Goal: Check status: Check status

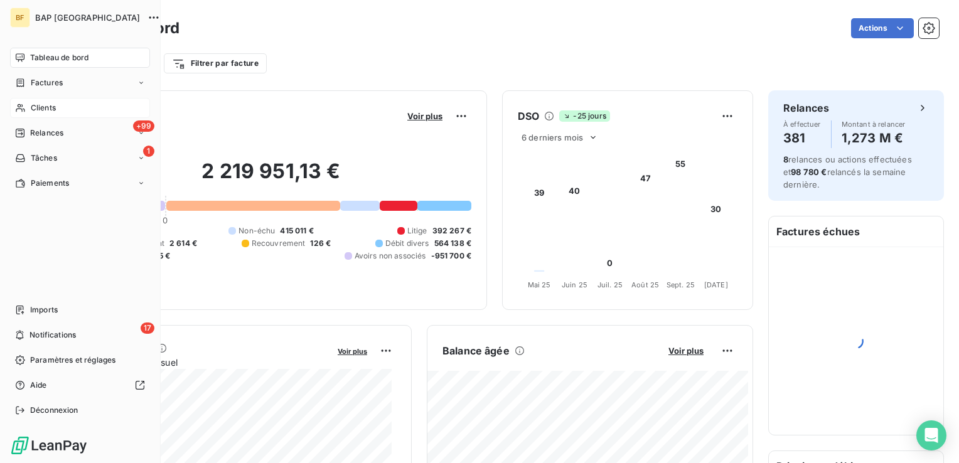
click at [35, 107] on span "Clients" at bounding box center [43, 107] width 25 height 11
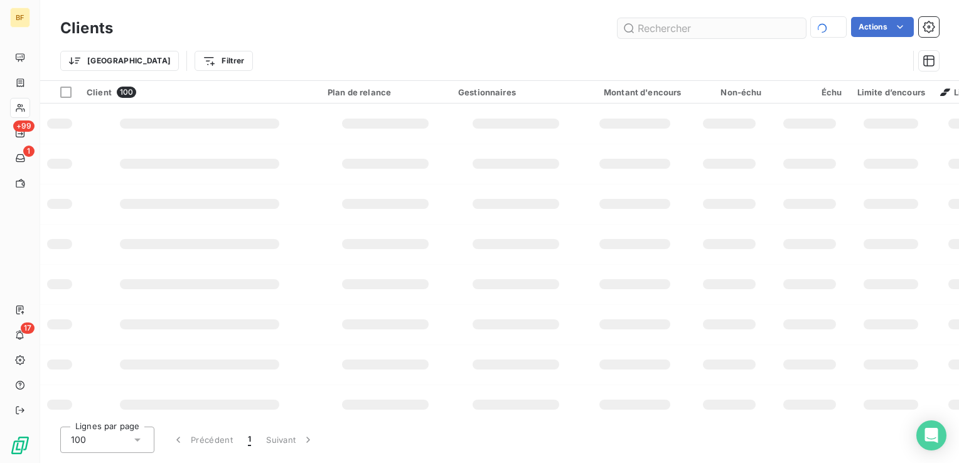
click at [682, 25] on input "text" at bounding box center [711, 28] width 188 height 20
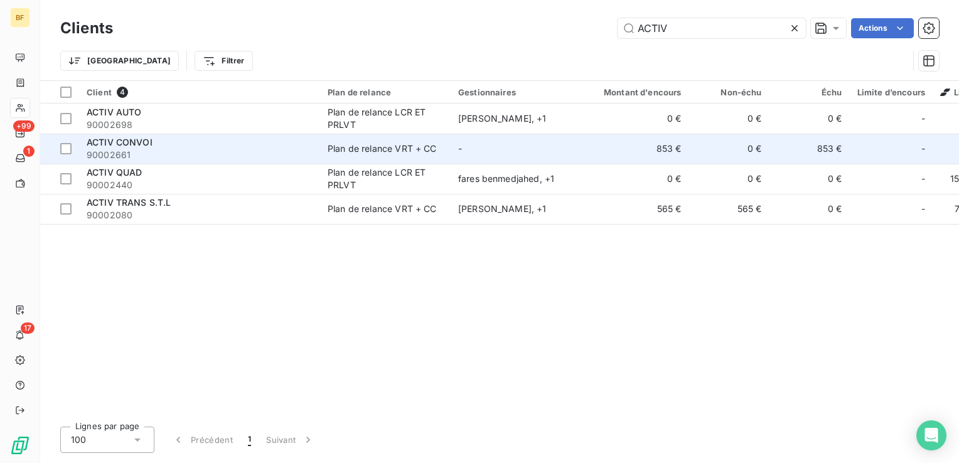
type input "ACTIV"
click at [152, 160] on span "90002661" at bounding box center [200, 155] width 226 height 13
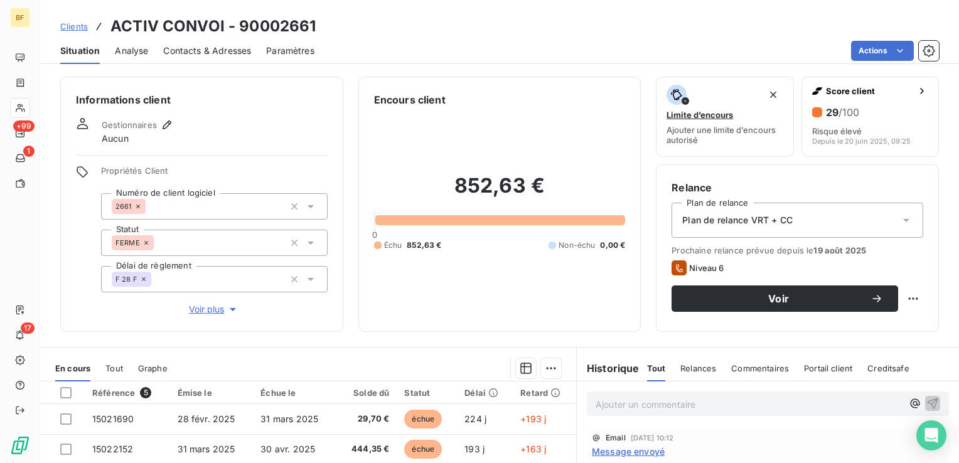
click at [189, 50] on span "Contacts & Adresses" at bounding box center [207, 51] width 88 height 13
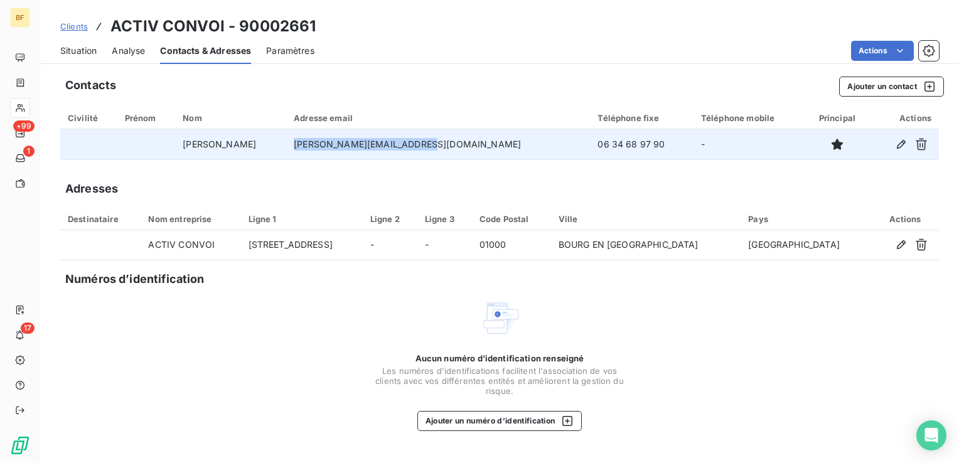
drag, startPoint x: 481, startPoint y: 142, endPoint x: 343, endPoint y: 148, distance: 138.8
click at [343, 148] on td "[PERSON_NAME][EMAIL_ADDRESS][DOMAIN_NAME]" at bounding box center [438, 144] width 304 height 30
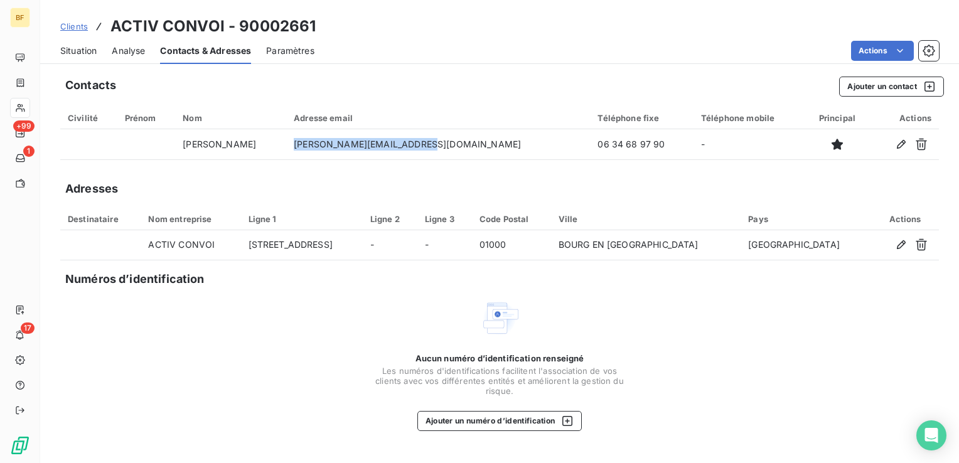
copy td "[PERSON_NAME][EMAIL_ADDRESS][DOMAIN_NAME]"
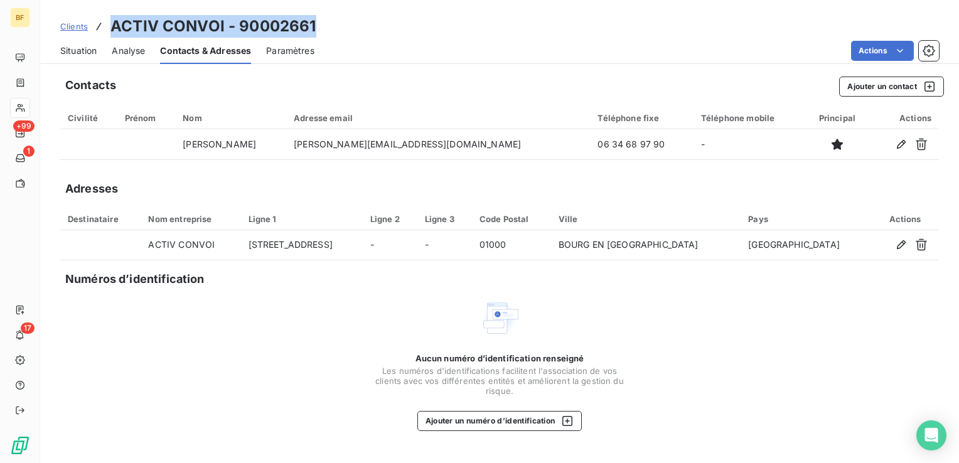
drag, startPoint x: 325, startPoint y: 26, endPoint x: 111, endPoint y: 23, distance: 213.9
click at [111, 23] on div "Clients ACTIV CONVOI - 90002661" at bounding box center [499, 26] width 918 height 23
copy h3 "ACTIV CONVOI - 90002661"
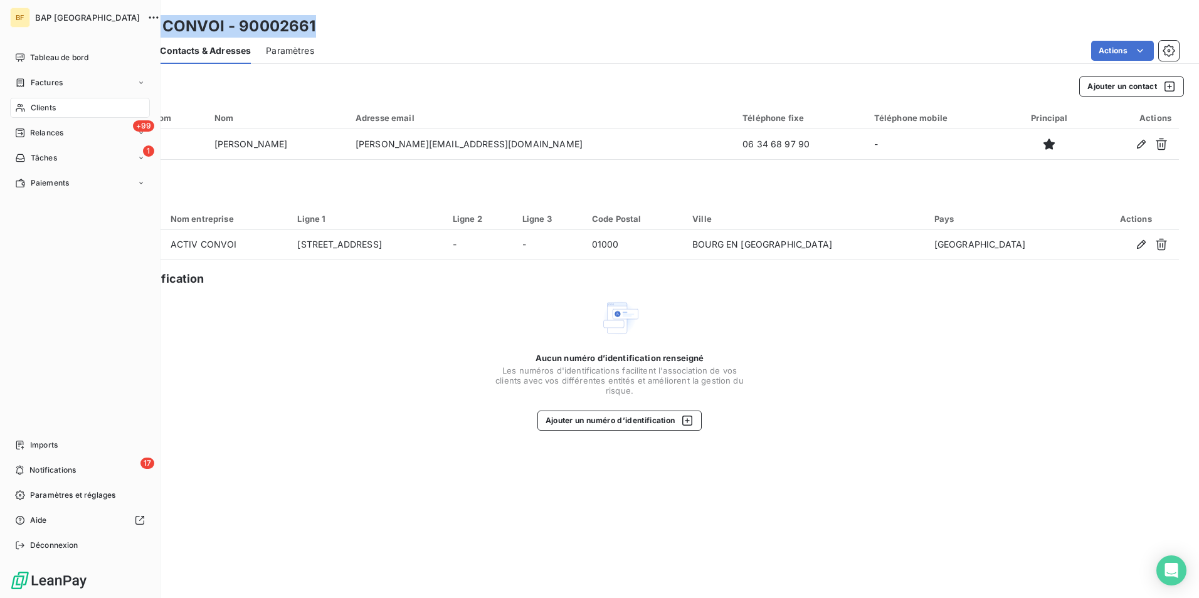
click at [33, 102] on span "Clients" at bounding box center [43, 107] width 25 height 11
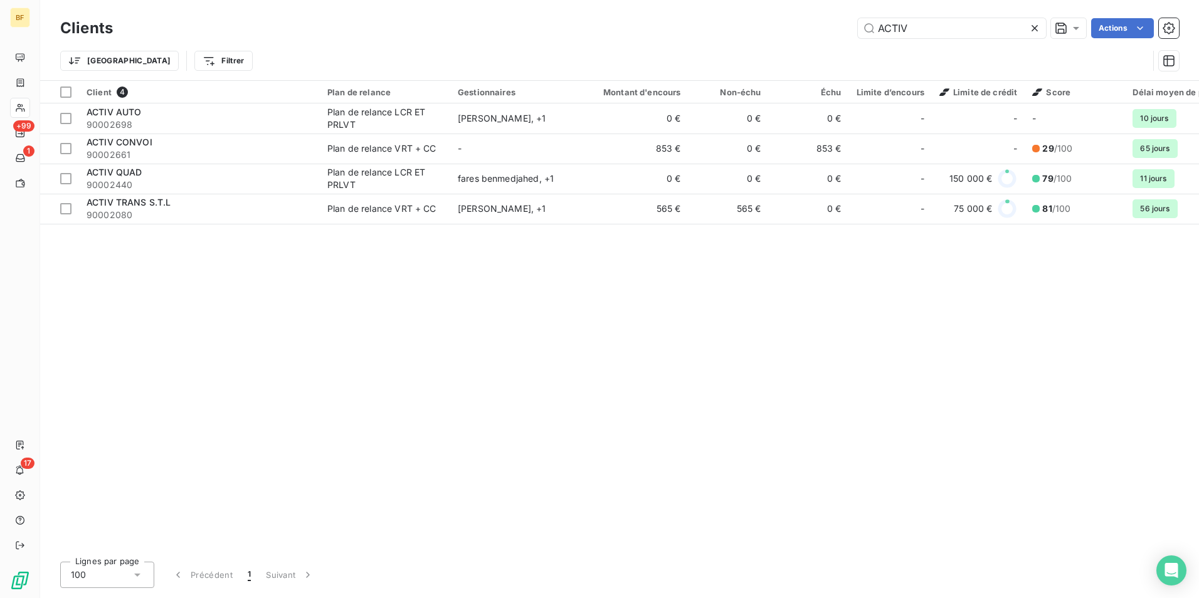
drag, startPoint x: 924, startPoint y: 33, endPoint x: 819, endPoint y: 25, distance: 105.7
click at [819, 25] on div "ACTIV Actions" at bounding box center [653, 28] width 1051 height 20
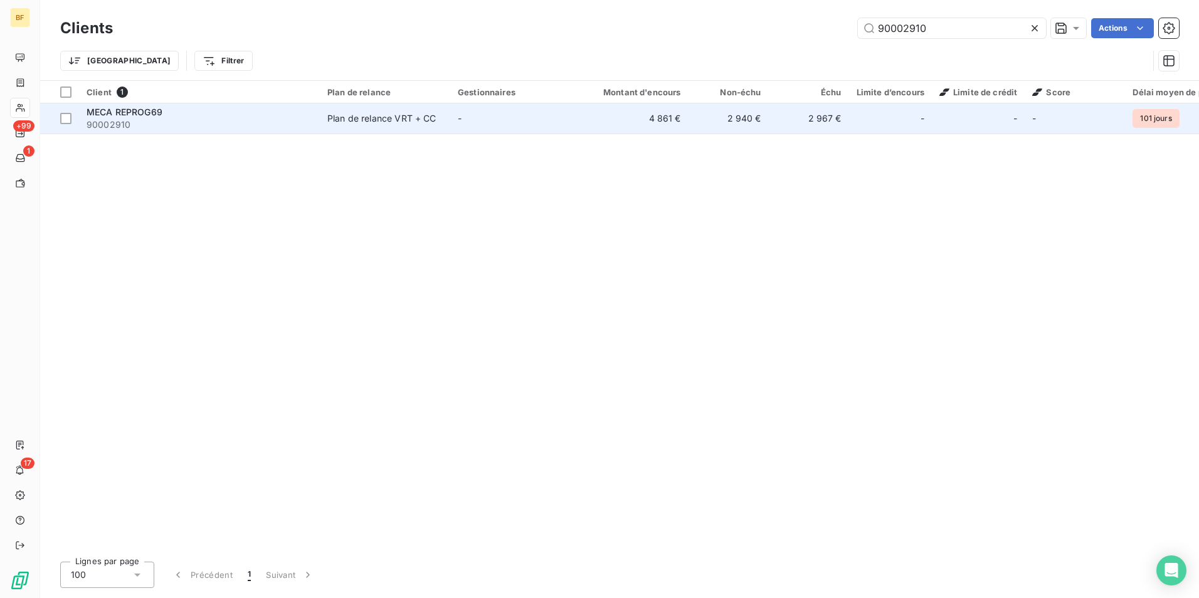
type input "90002910"
click at [356, 129] on td "Plan de relance VRT + CC" at bounding box center [385, 119] width 130 height 30
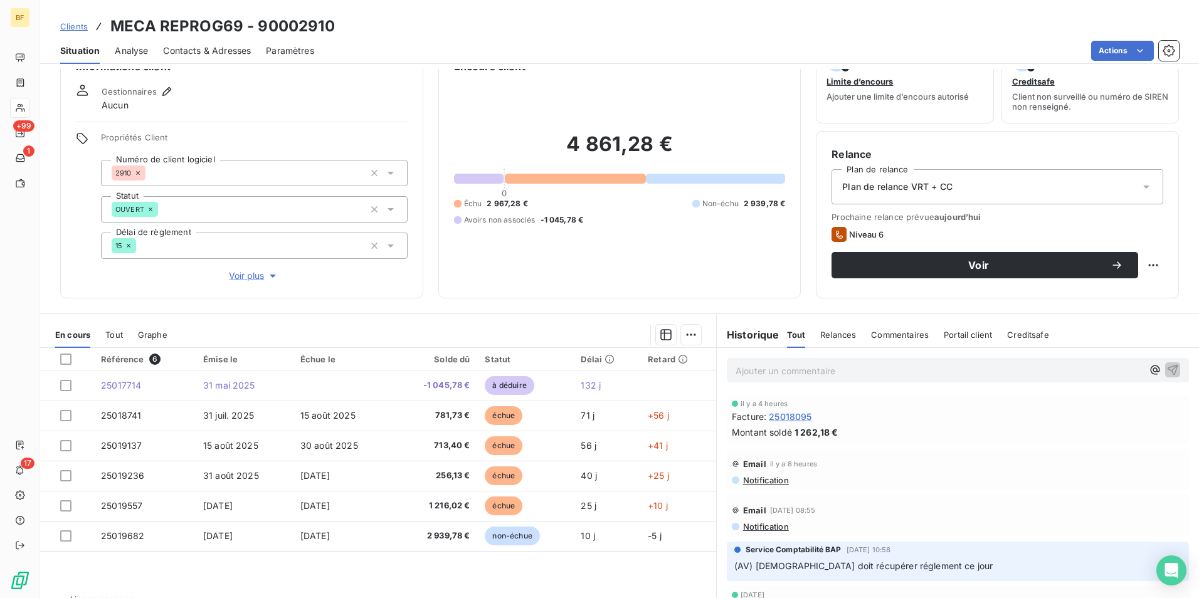
scroll to position [62, 0]
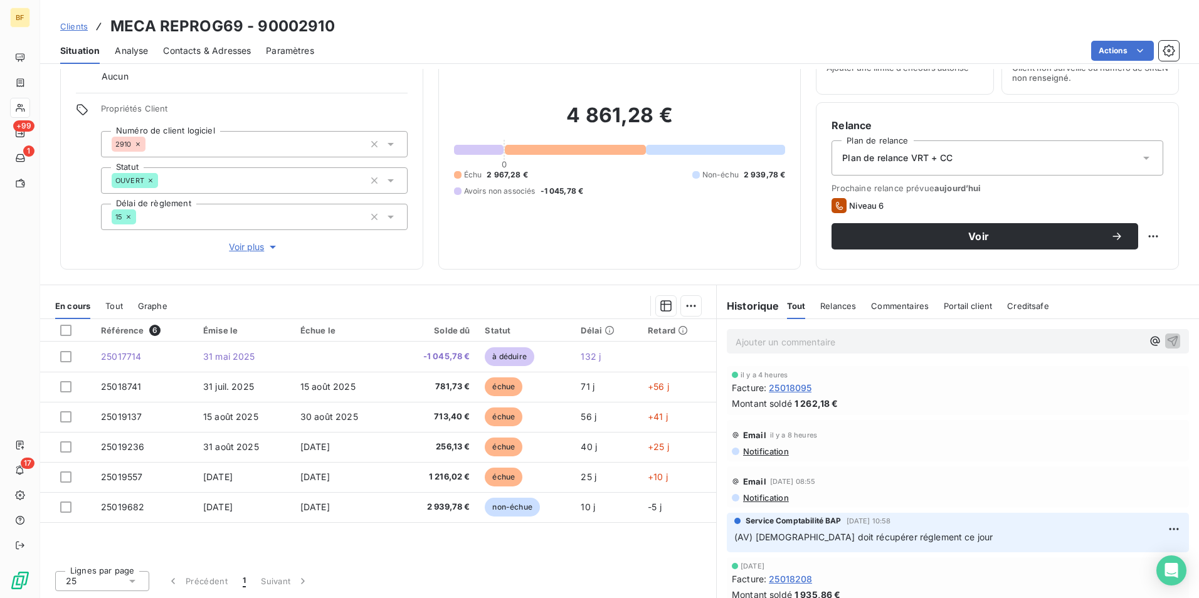
click at [587, 38] on div "Situation Analyse Contacts & Adresses Paramètres Actions" at bounding box center [619, 51] width 1159 height 26
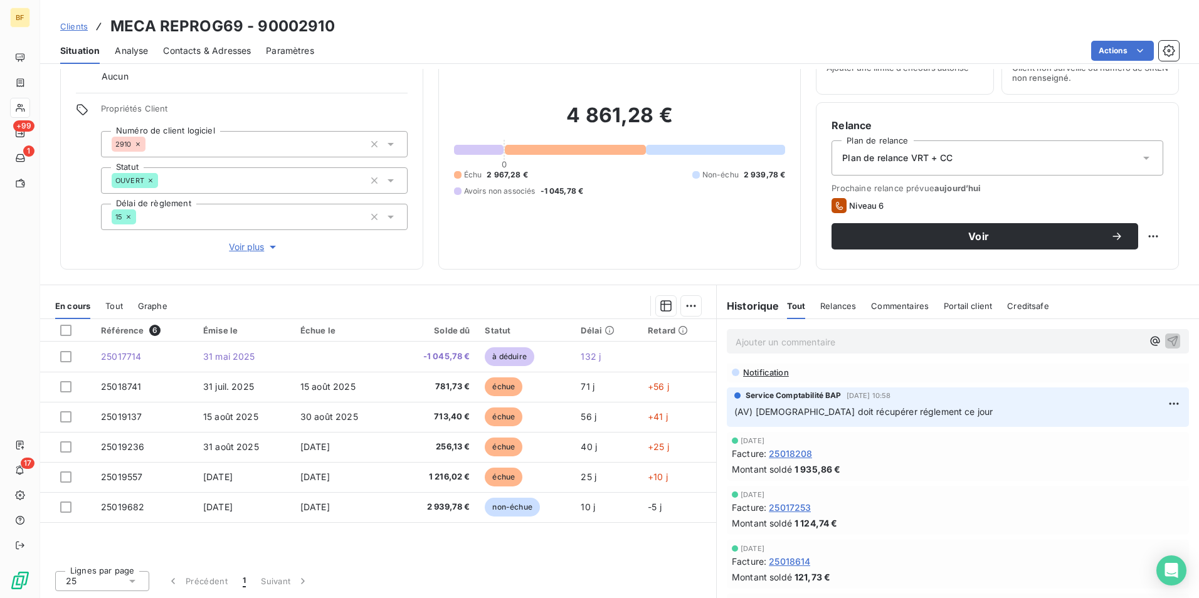
scroll to position [63, 0]
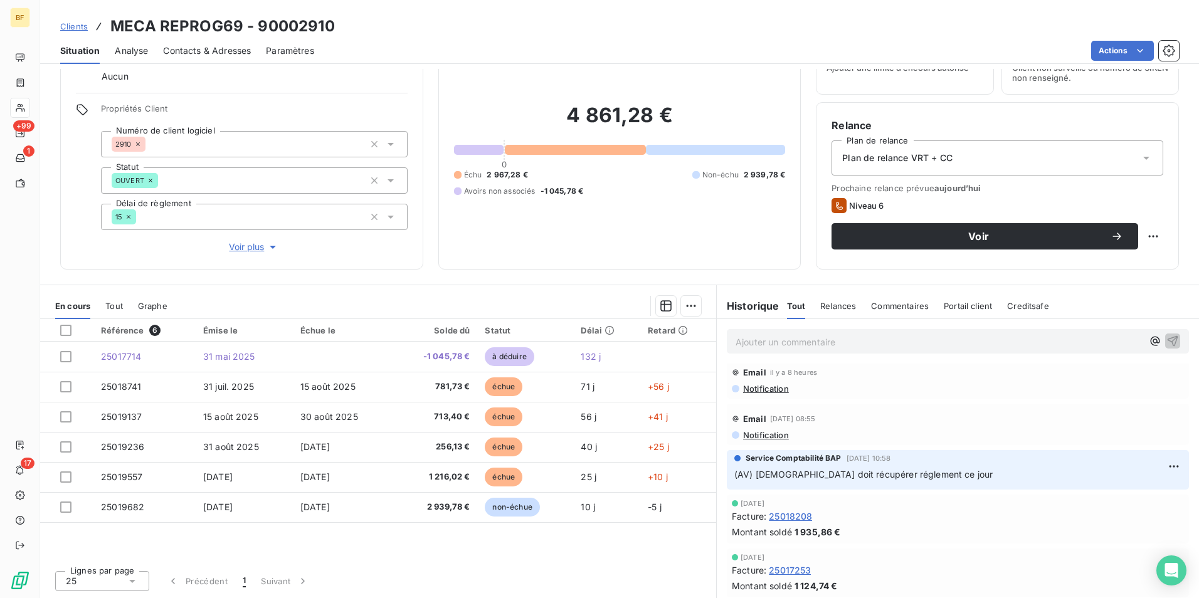
click at [540, 231] on div "4 861,28 € 0 Échu 2 967,28 € Non-échu 2 939,78 € Avoirs non associés -1 045,78 €" at bounding box center [620, 149] width 332 height 209
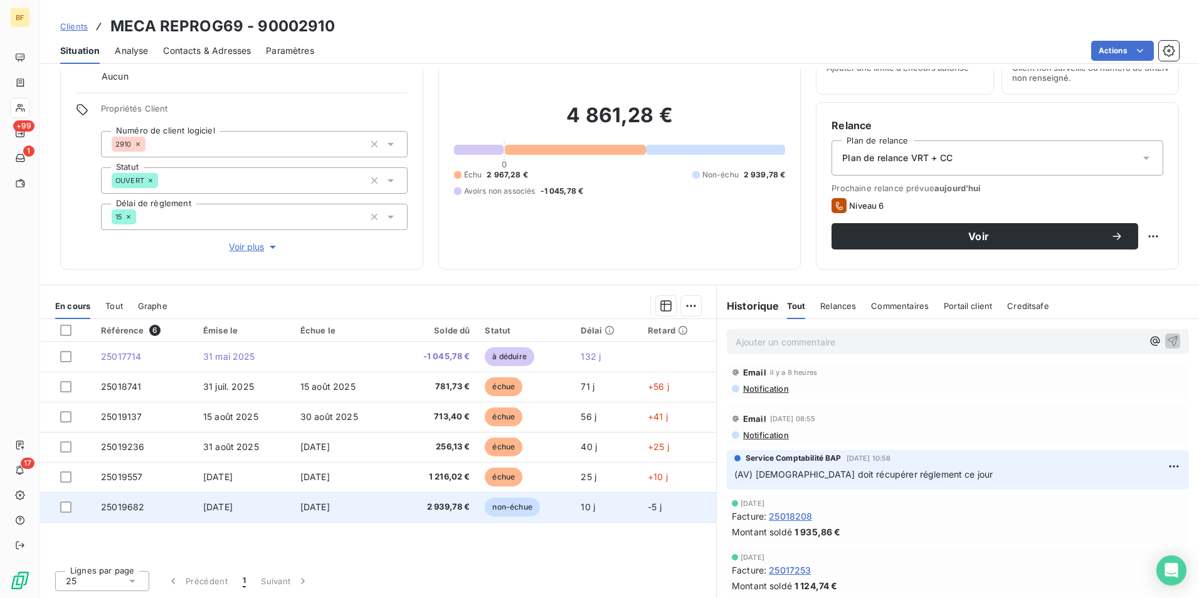
click at [337, 462] on td "[DATE]" at bounding box center [343, 507] width 100 height 30
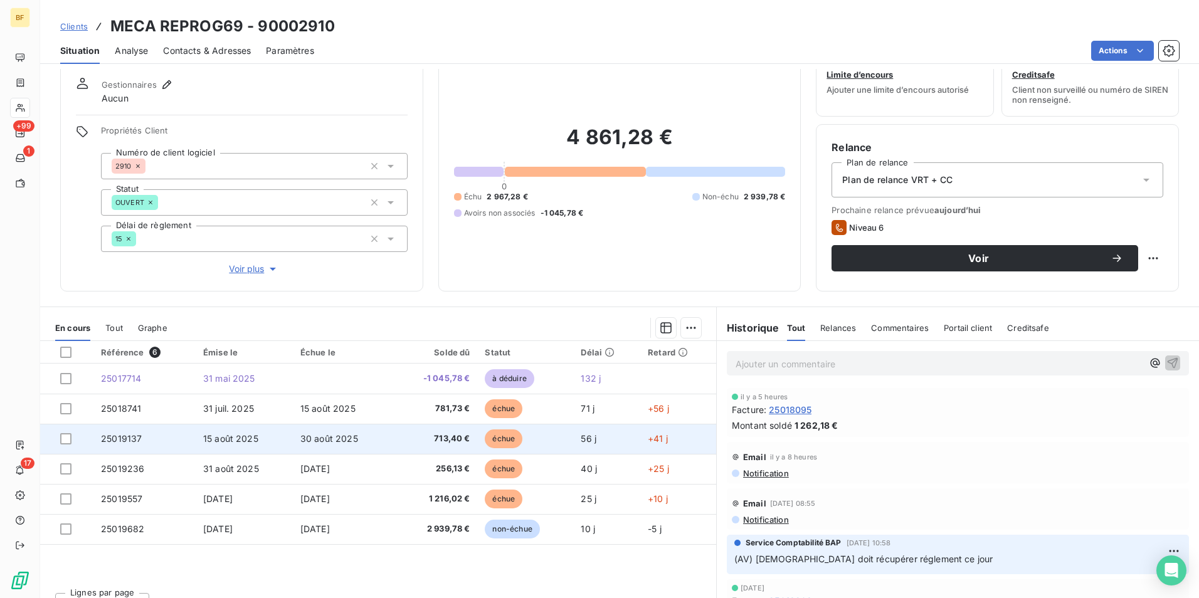
scroll to position [62, 0]
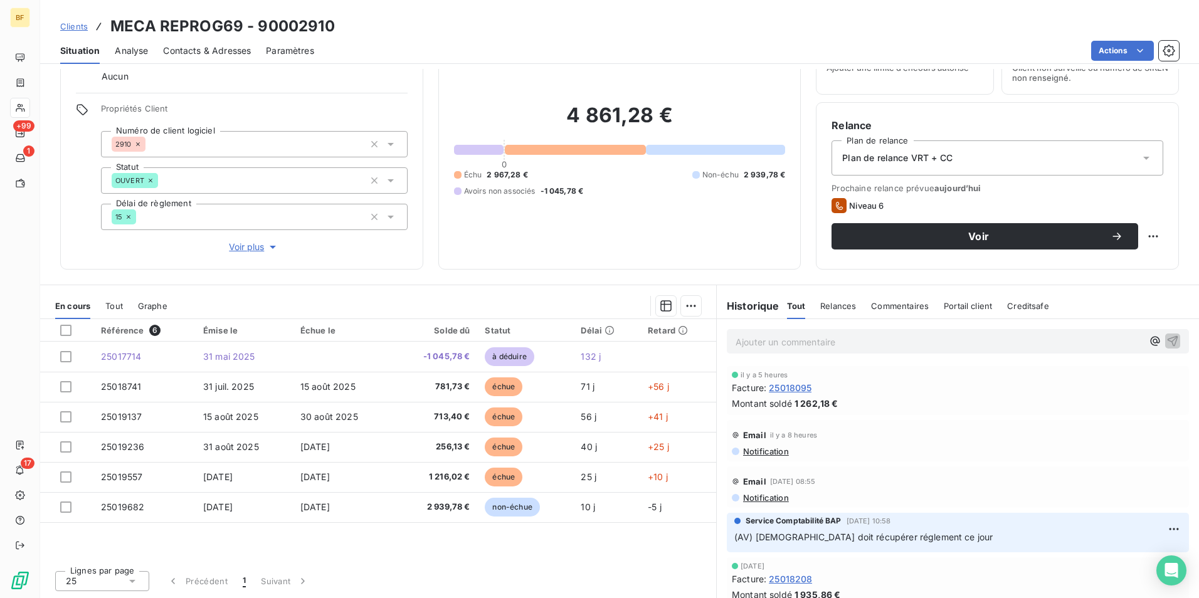
click at [489, 287] on section "En cours Tout Graphe Référence 6 Émise le Échue le Solde dû Statut Délai Retard…" at bounding box center [378, 441] width 676 height 313
click at [367, 462] on div "Référence 6 Émise le Échue le Solde dû Statut Délai Retard 25017714 [DATE] -1 0…" at bounding box center [378, 440] width 676 height 242
click at [342, 462] on div "Référence 6 Émise le Échue le Solde dû Statut Délai Retard 25017714 [DATE] -1 0…" at bounding box center [378, 440] width 676 height 242
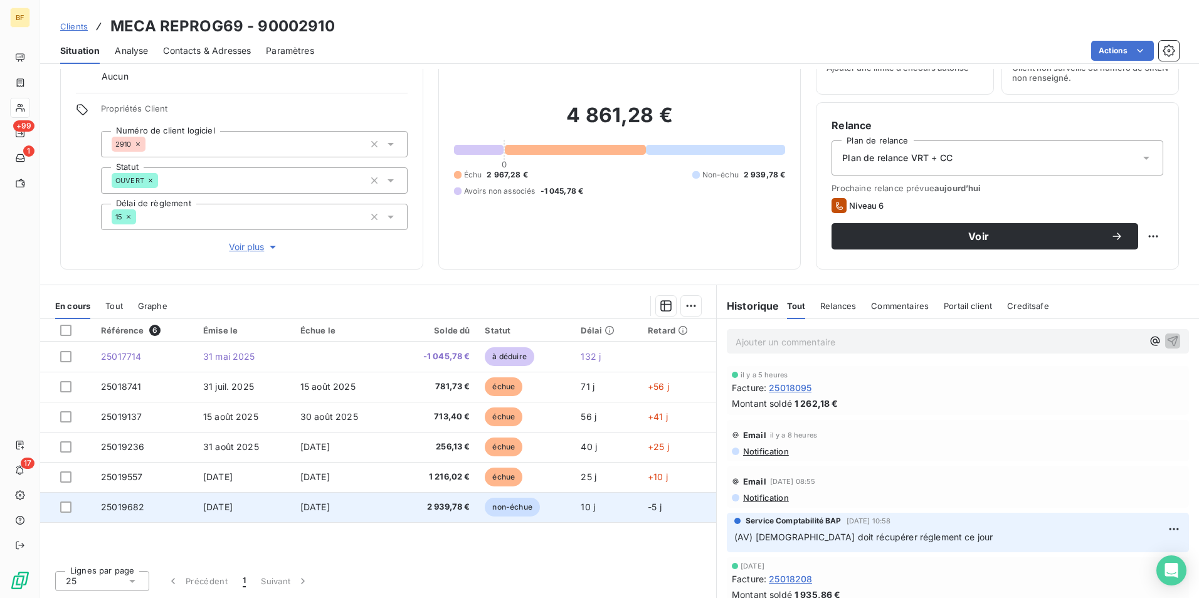
click at [432, 462] on span "2 939,78 €" at bounding box center [435, 507] width 70 height 13
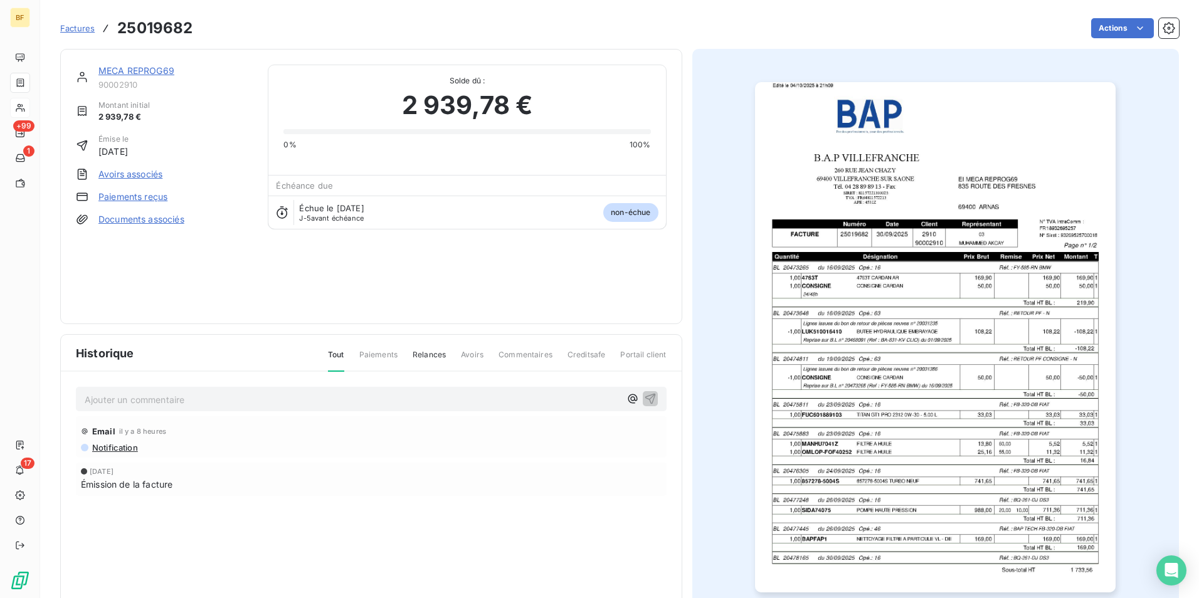
click at [958, 351] on img "button" at bounding box center [935, 337] width 361 height 511
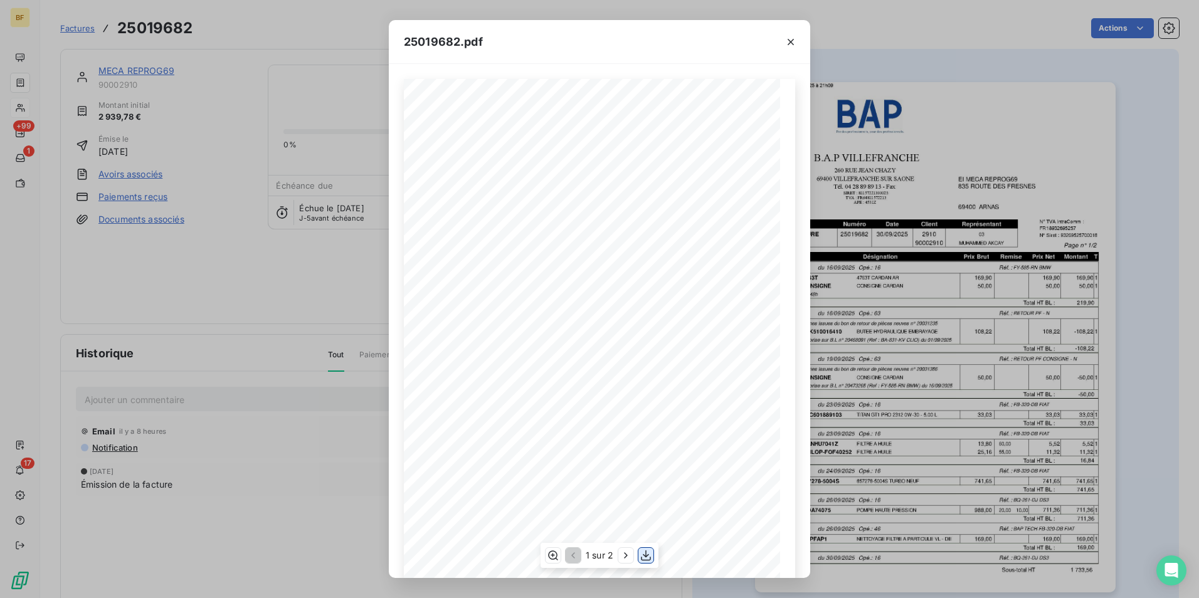
click at [639, 462] on button "button" at bounding box center [646, 555] width 15 height 15
click at [237, 70] on div "25019682.pdf B.A.P VILLEFRANCHE EI MECA REPROG69 [STREET_ADDRESS][PERSON_NAME] …" at bounding box center [599, 299] width 1199 height 598
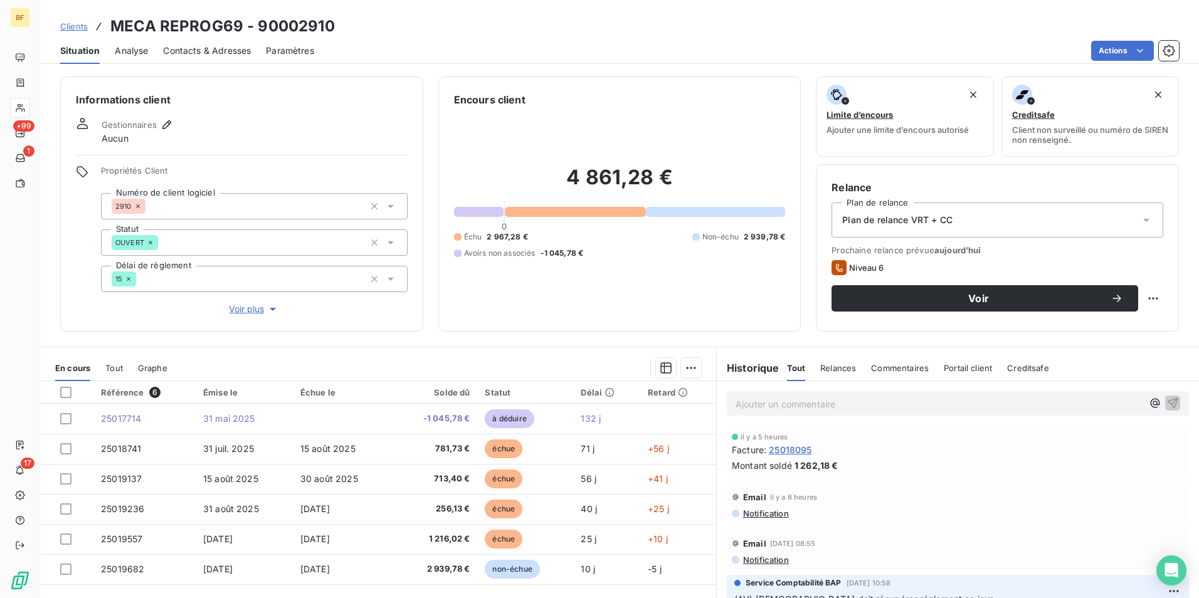
drag, startPoint x: 207, startPoint y: 50, endPoint x: 244, endPoint y: 57, distance: 37.8
click at [207, 50] on span "Contacts & Adresses" at bounding box center [207, 51] width 88 height 13
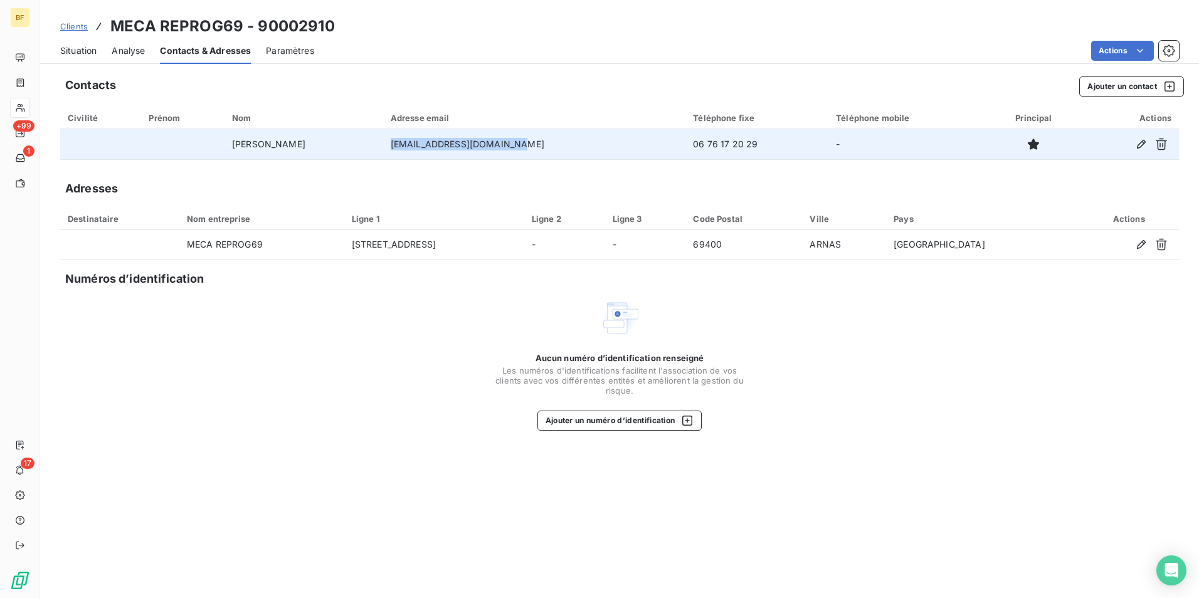
drag, startPoint x: 542, startPoint y: 142, endPoint x: 420, endPoint y: 151, distance: 122.0
click at [420, 151] on td "[EMAIL_ADDRESS][DOMAIN_NAME]" at bounding box center [534, 144] width 303 height 30
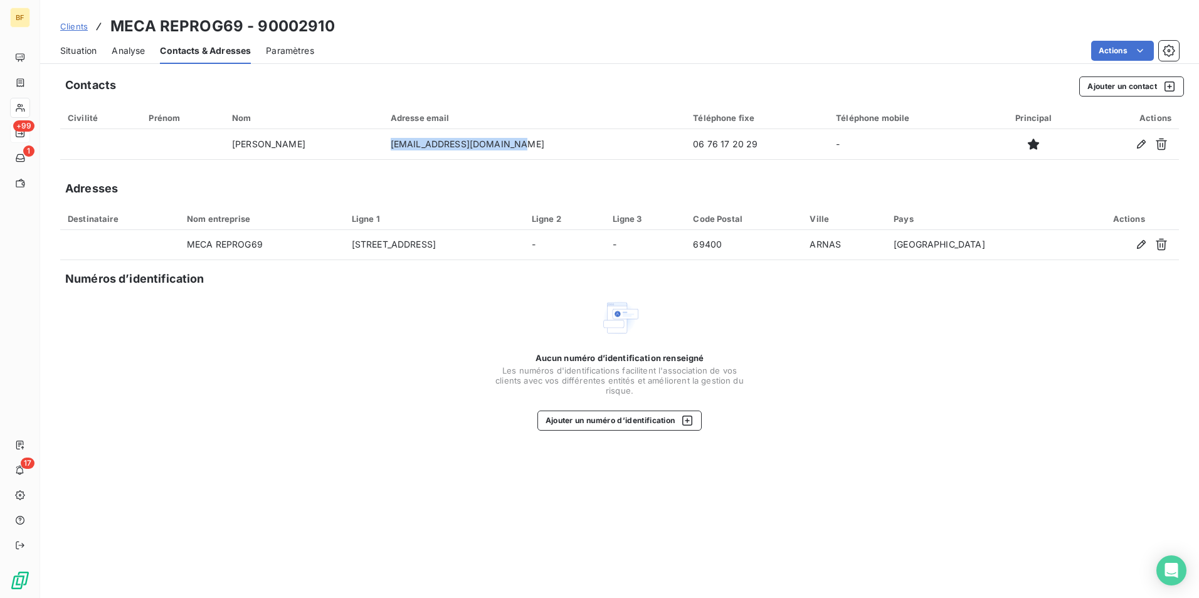
copy td "[EMAIL_ADDRESS][DOMAIN_NAME]"
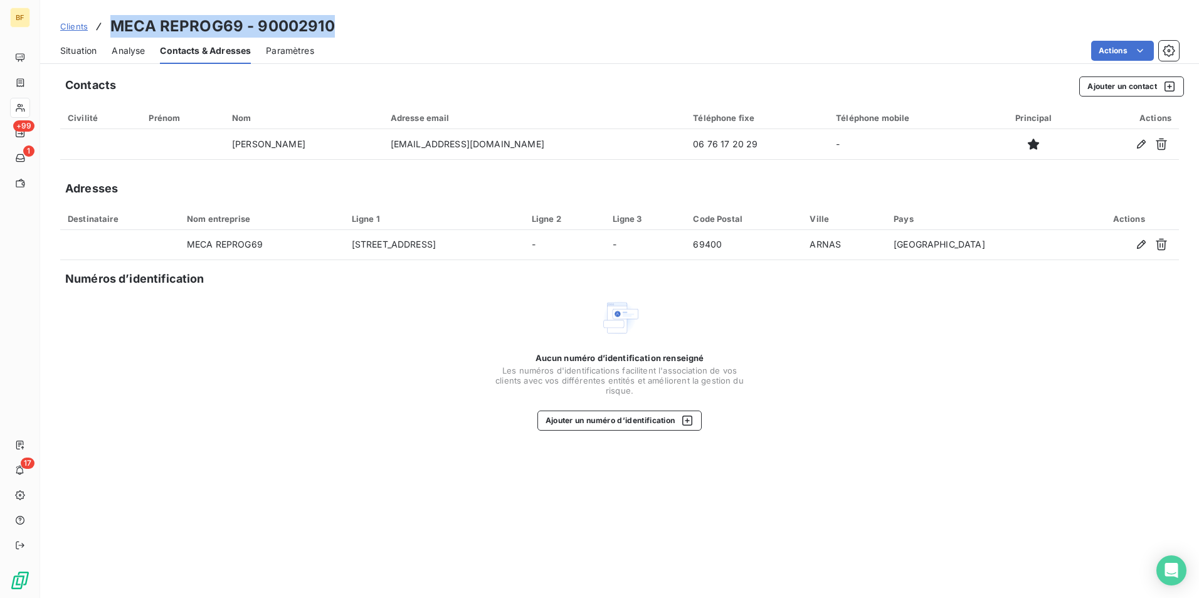
drag, startPoint x: 349, startPoint y: 23, endPoint x: 97, endPoint y: 22, distance: 251.6
click at [97, 22] on div "Clients MECA REPROG69 - 90002910" at bounding box center [619, 26] width 1159 height 23
copy h3 "MECA REPROG69 - 90002910"
click at [79, 50] on span "Situation" at bounding box center [78, 51] width 36 height 13
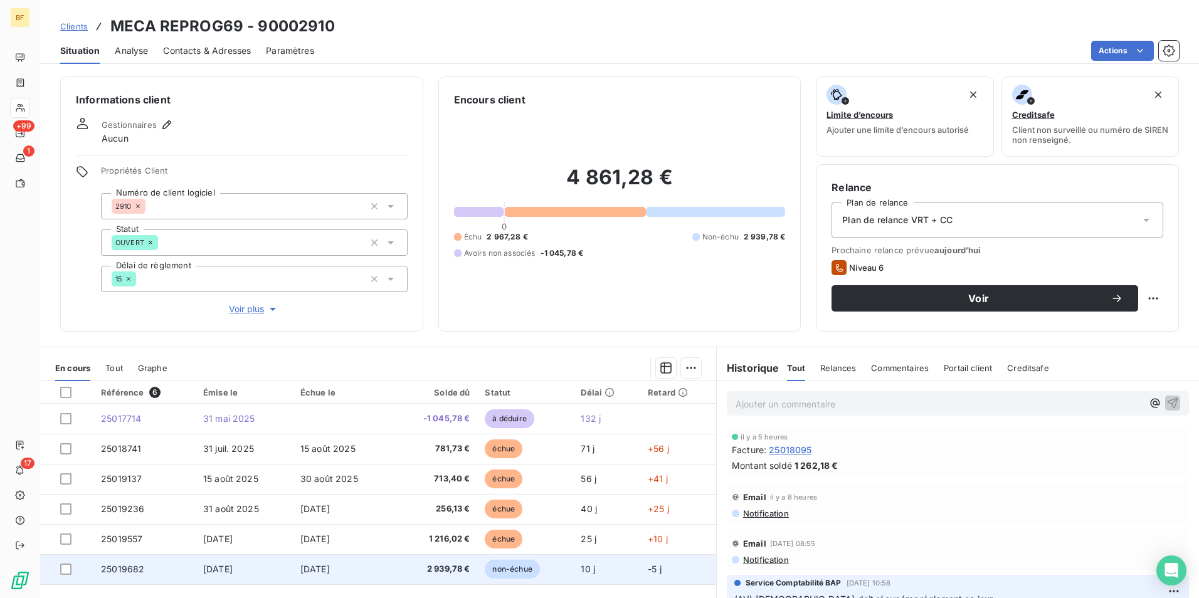
click at [403, 462] on span "2 939,78 €" at bounding box center [435, 569] width 70 height 13
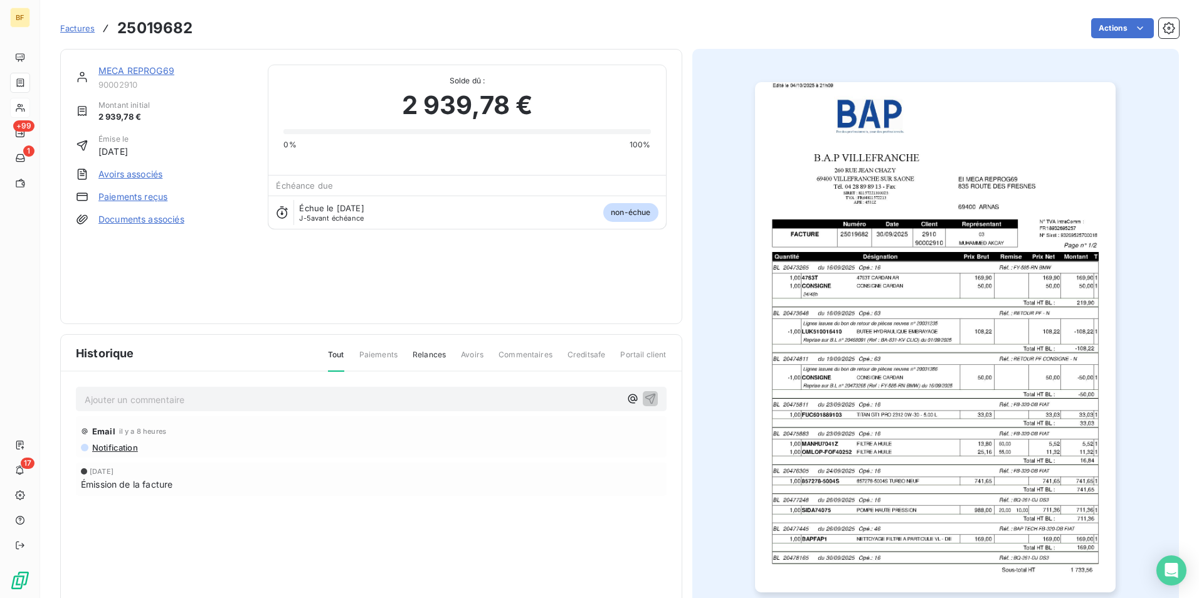
click at [958, 401] on img "button" at bounding box center [935, 337] width 361 height 511
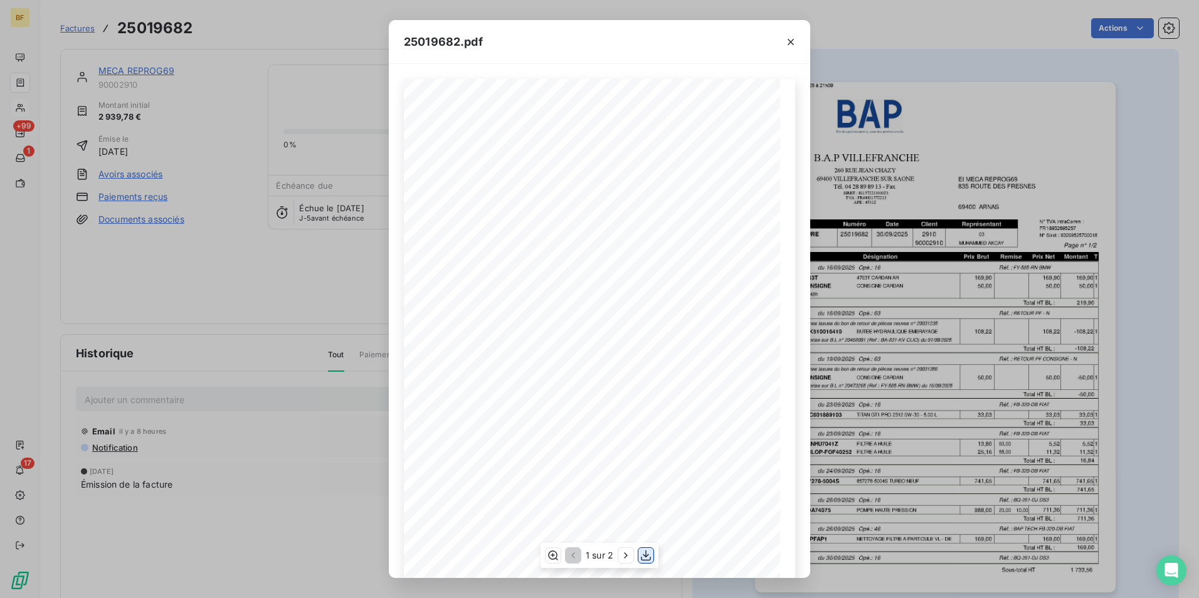
click at [644, 462] on icon "button" at bounding box center [646, 556] width 13 height 13
drag, startPoint x: 245, startPoint y: 26, endPoint x: 132, endPoint y: 8, distance: 114.5
click at [245, 26] on div "25019682.pdf B.A.P VILLEFRANCHE EI MECA REPROG69 [STREET_ADDRESS][PERSON_NAME] …" at bounding box center [599, 299] width 1199 height 598
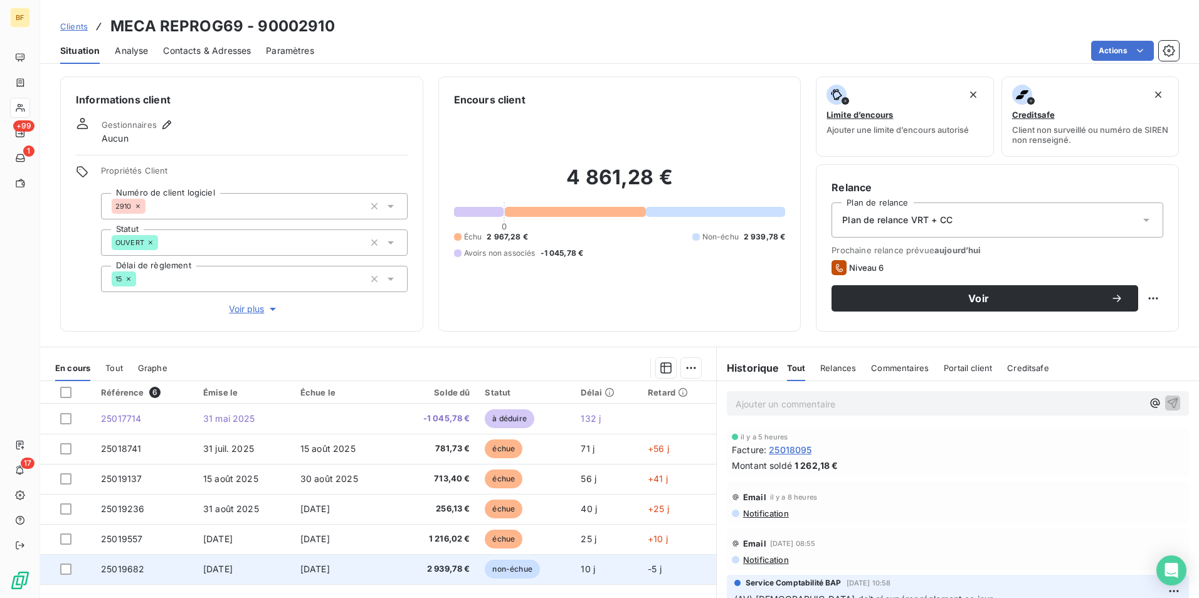
click at [298, 462] on td "[DATE]" at bounding box center [343, 570] width 100 height 30
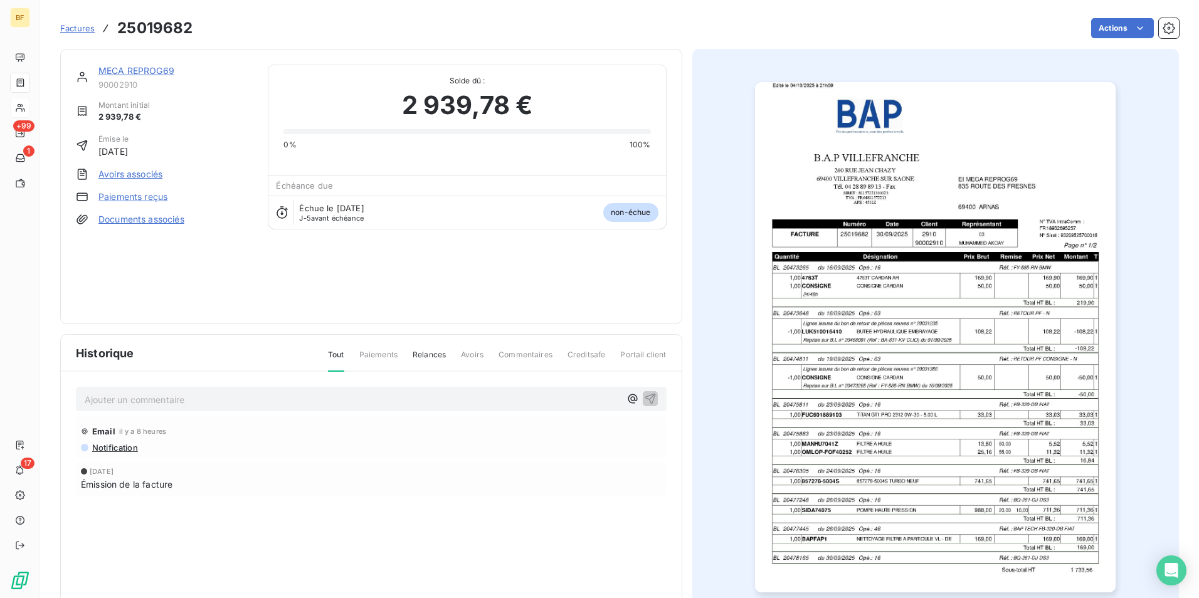
click at [925, 346] on img "button" at bounding box center [935, 337] width 361 height 511
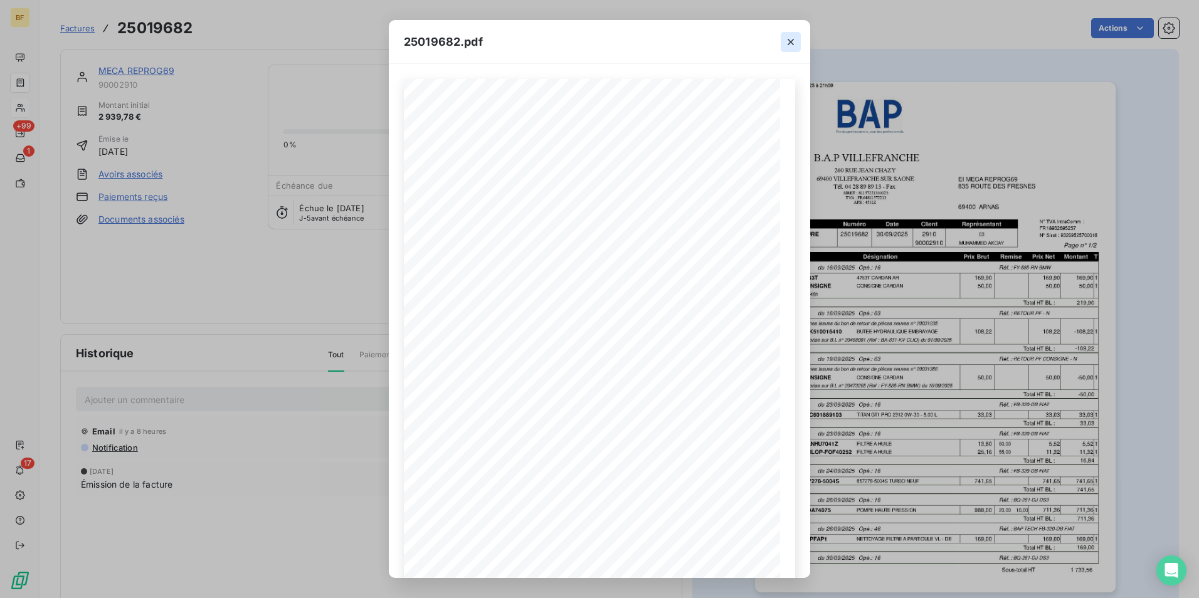
click at [789, 41] on icon "button" at bounding box center [791, 42] width 13 height 13
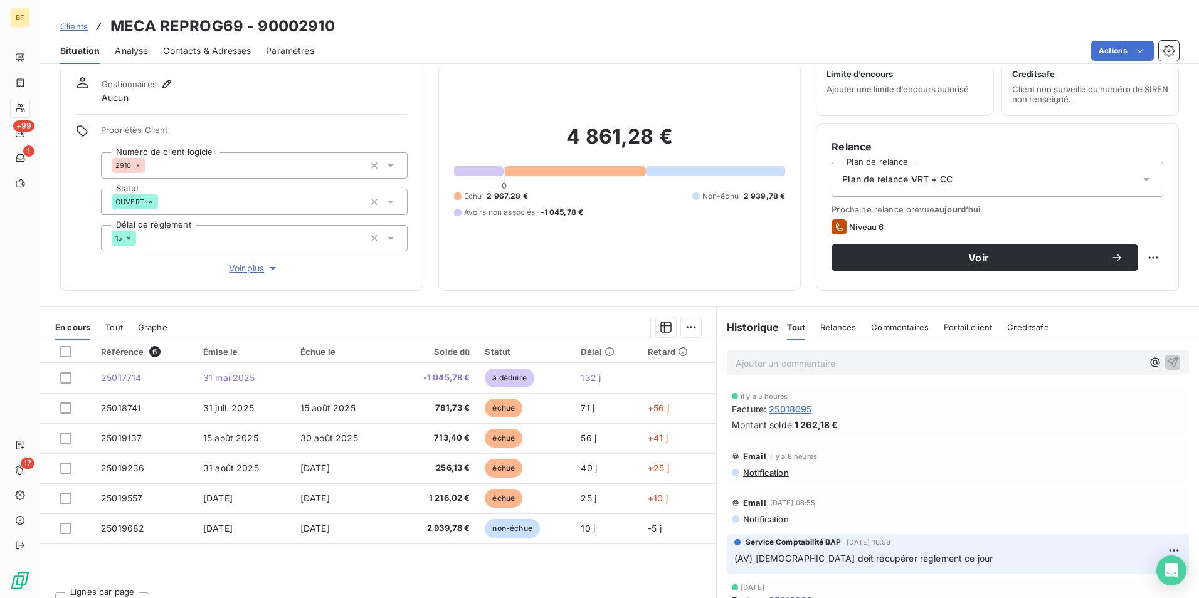
scroll to position [62, 0]
